Goal: Task Accomplishment & Management: Use online tool/utility

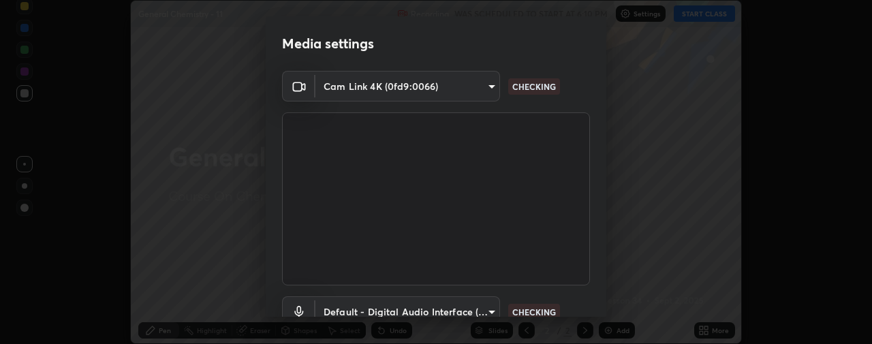
scroll to position [103, 0]
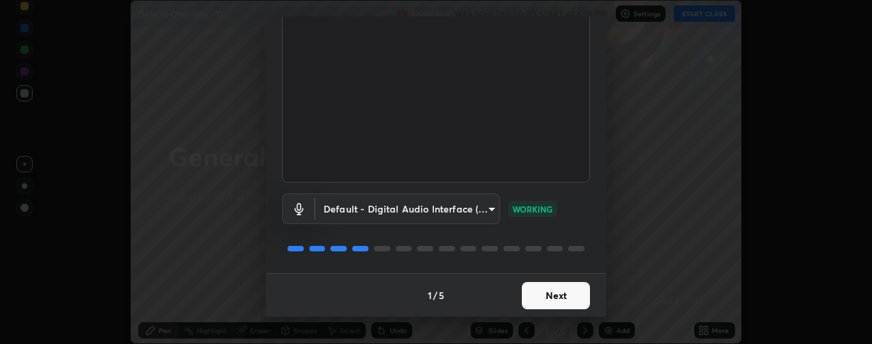
click at [554, 291] on button "Next" at bounding box center [556, 295] width 68 height 27
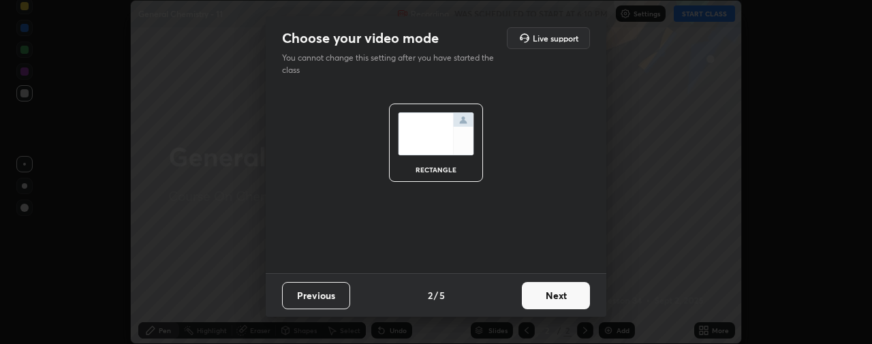
click at [547, 302] on button "Next" at bounding box center [556, 295] width 68 height 27
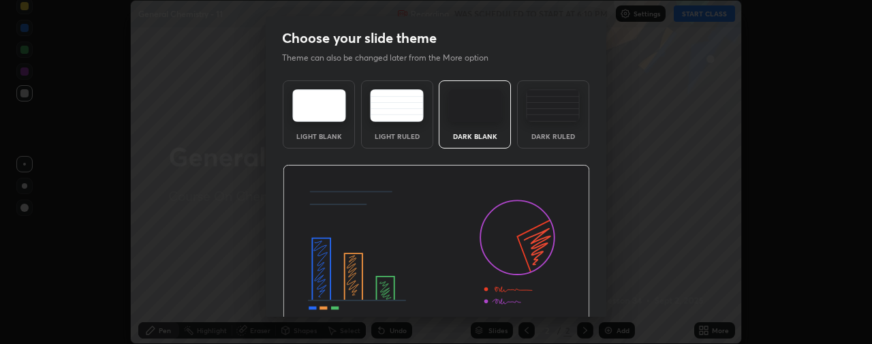
scroll to position [65, 0]
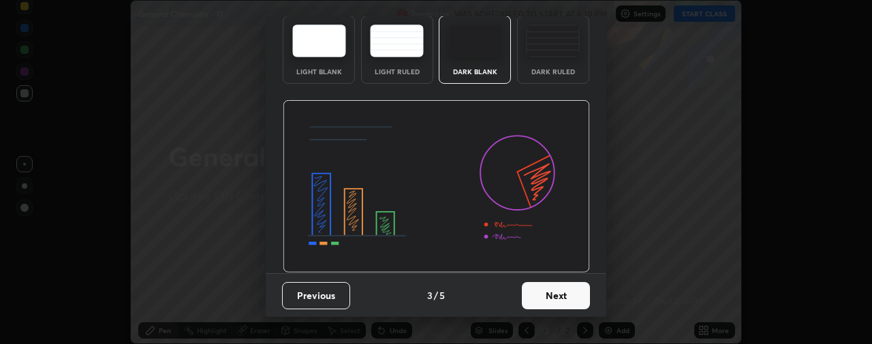
click at [545, 70] on div "Dark Ruled" at bounding box center [553, 71] width 54 height 7
click at [543, 291] on button "Next" at bounding box center [556, 295] width 68 height 27
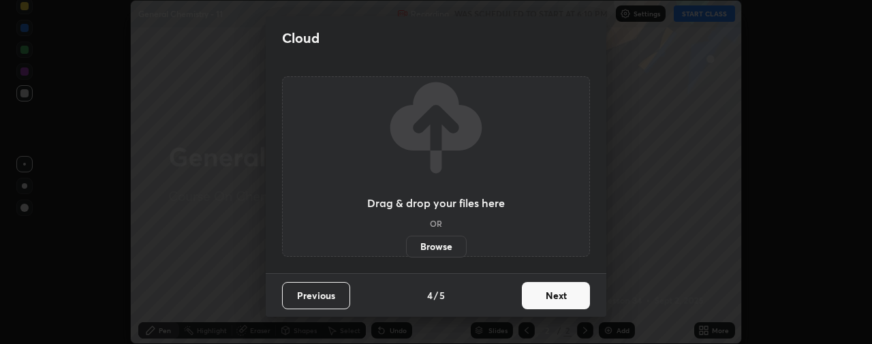
scroll to position [0, 0]
click at [542, 297] on button "Next" at bounding box center [556, 295] width 68 height 27
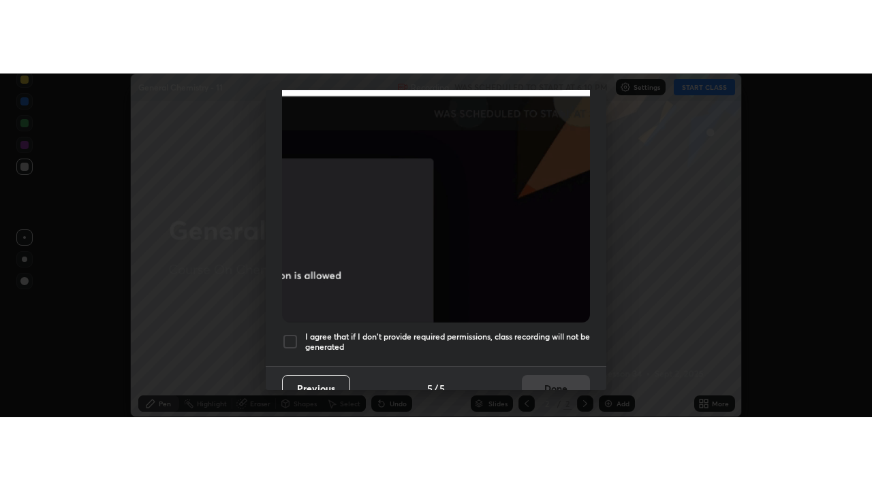
scroll to position [381, 0]
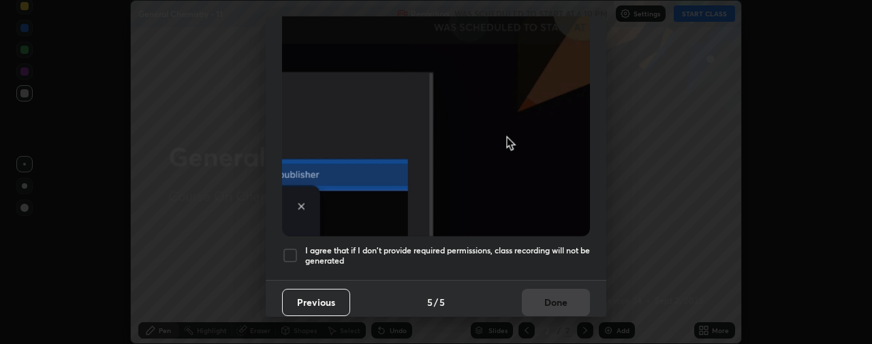
click at [290, 247] on div at bounding box center [290, 255] width 16 height 16
click at [545, 294] on button "Done" at bounding box center [556, 302] width 68 height 27
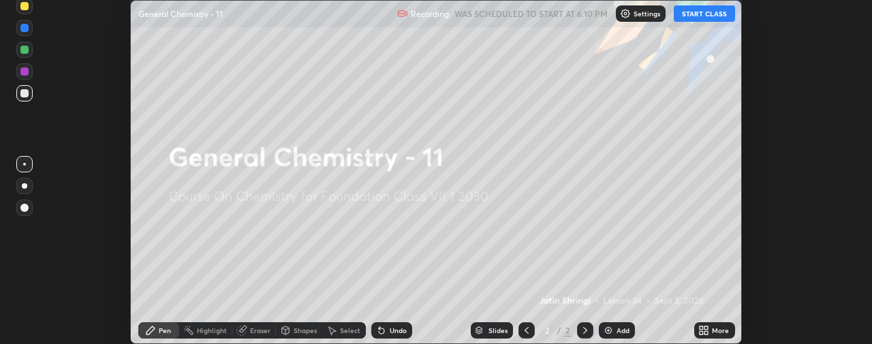
click at [699, 14] on button "START CLASS" at bounding box center [704, 13] width 61 height 16
click at [706, 328] on icon at bounding box center [706, 327] width 3 height 3
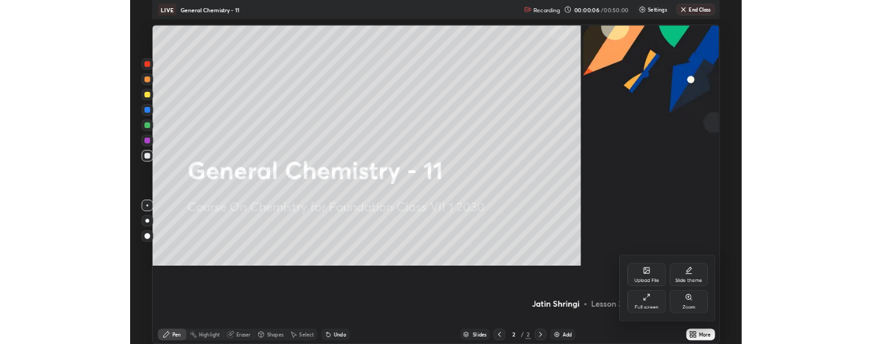
scroll to position [490, 872]
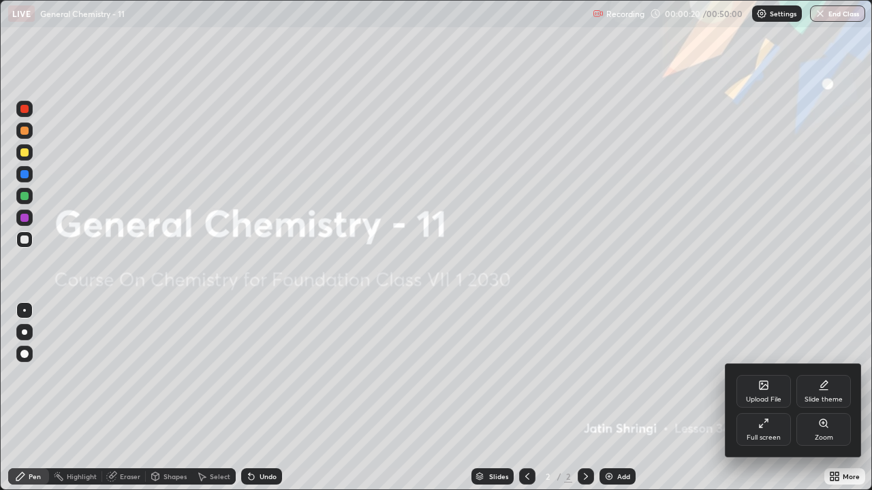
click at [454, 343] on div at bounding box center [436, 245] width 872 height 490
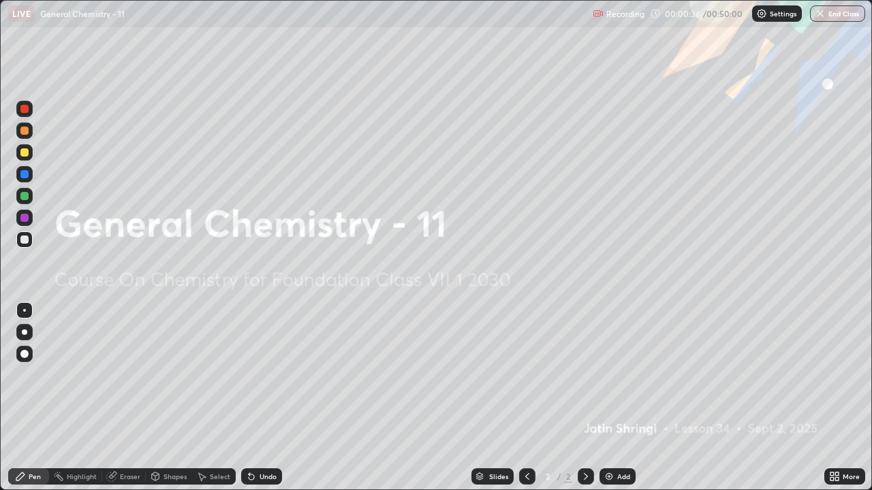
click at [605, 343] on div "Add" at bounding box center [617, 477] width 36 height 16
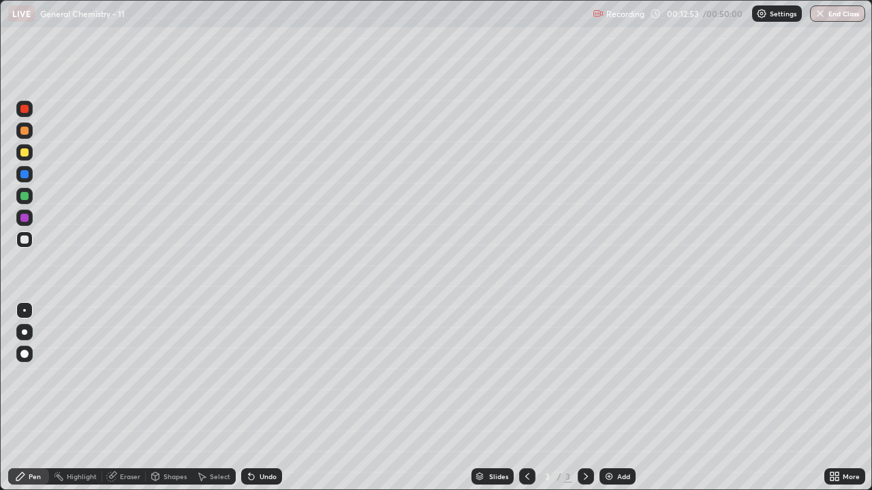
click at [250, 343] on icon at bounding box center [251, 477] width 5 height 5
click at [251, 343] on icon at bounding box center [251, 477] width 5 height 5
click at [249, 343] on icon at bounding box center [251, 477] width 5 height 5
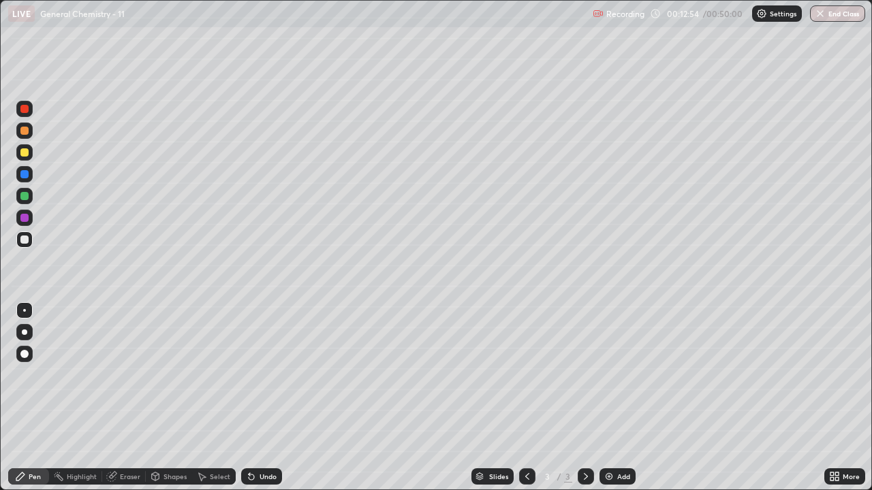
click at [249, 343] on icon at bounding box center [251, 477] width 5 height 5
click at [251, 343] on icon at bounding box center [251, 477] width 5 height 5
click at [822, 15] on img "button" at bounding box center [820, 13] width 11 height 11
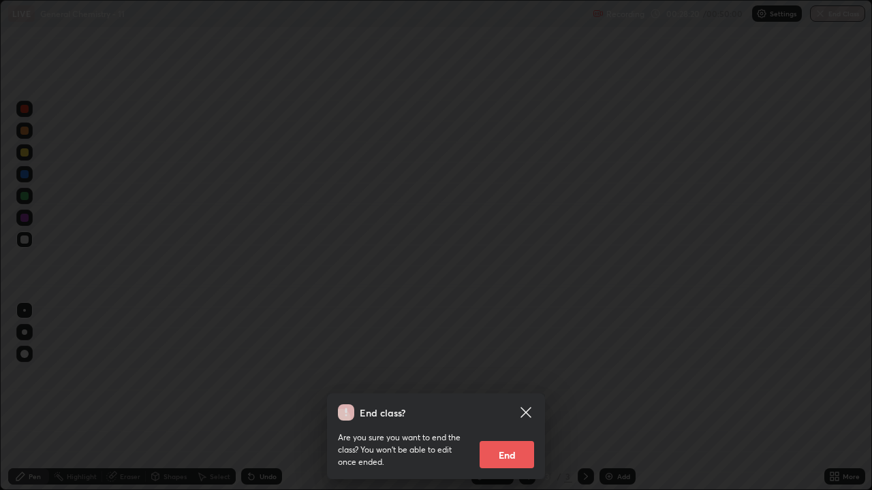
click at [516, 343] on button "End" at bounding box center [506, 454] width 54 height 27
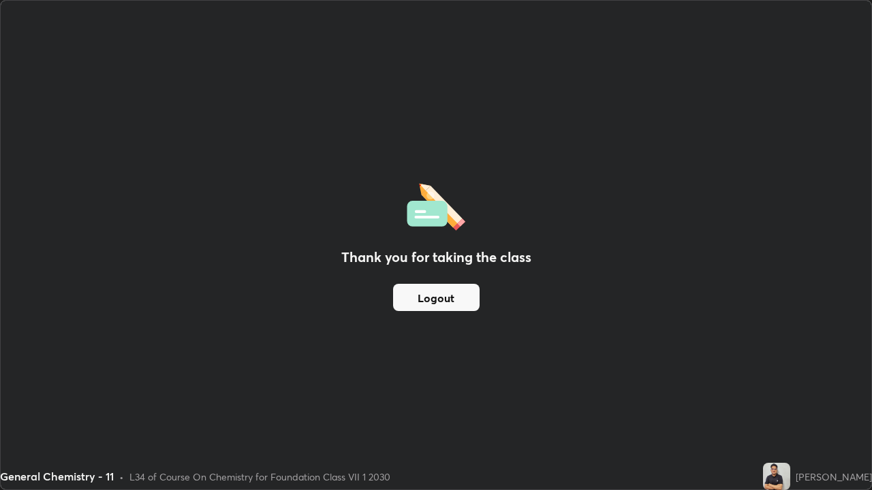
click at [444, 300] on button "Logout" at bounding box center [436, 297] width 86 height 27
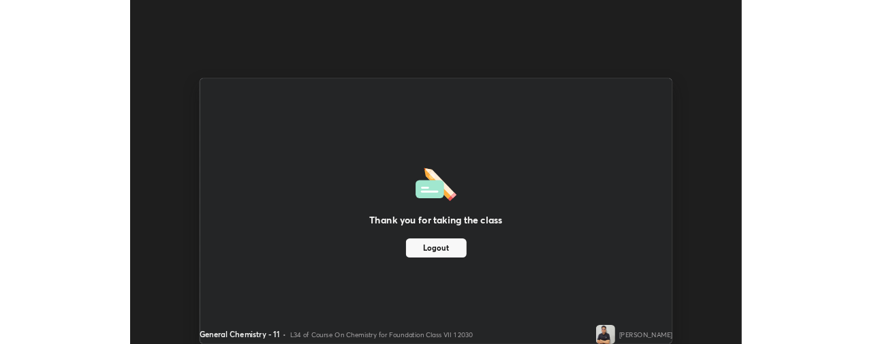
scroll to position [67762, 67235]
